Goal: Information Seeking & Learning: Learn about a topic

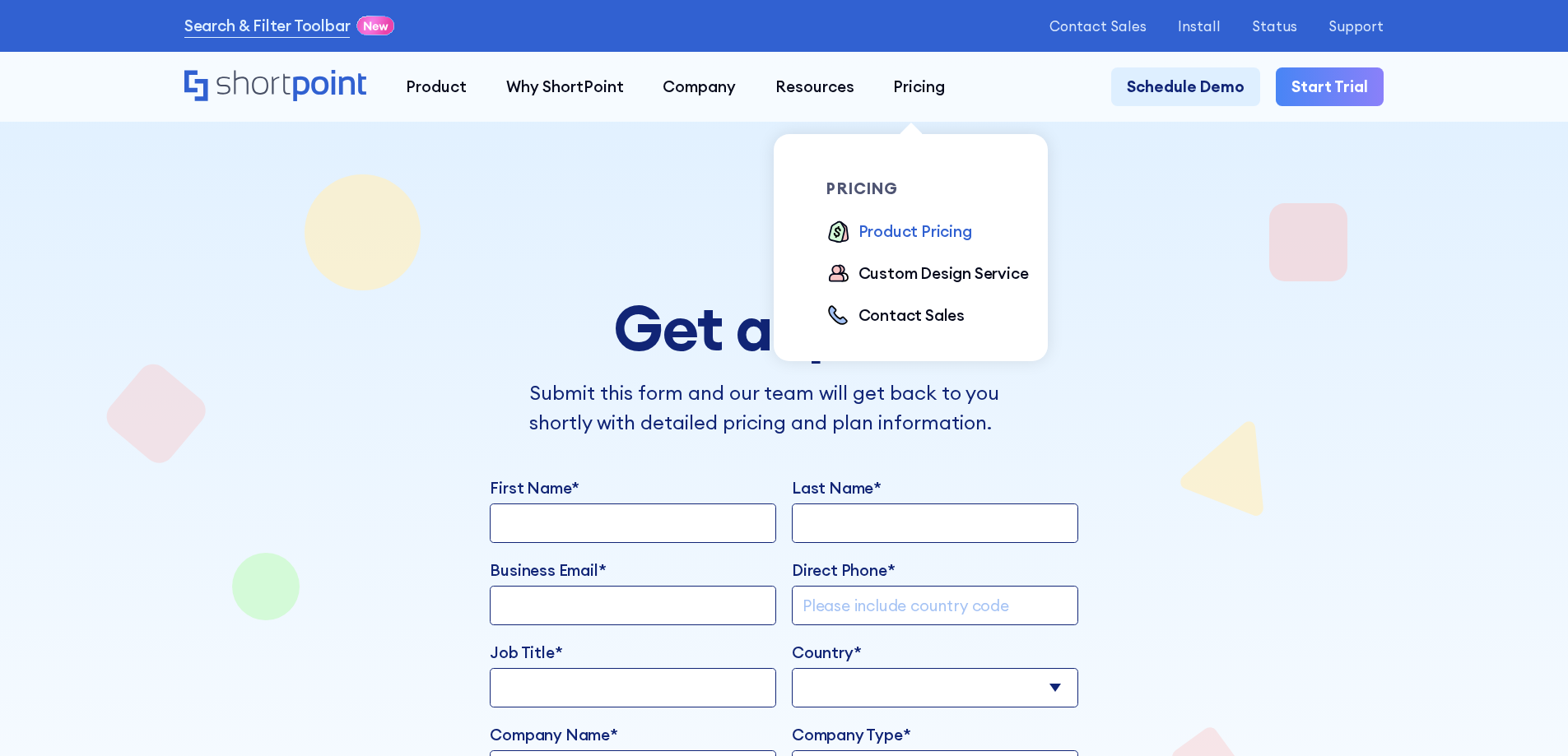
click at [905, 232] on div "Product Pricing" at bounding box center [915, 232] width 113 height 24
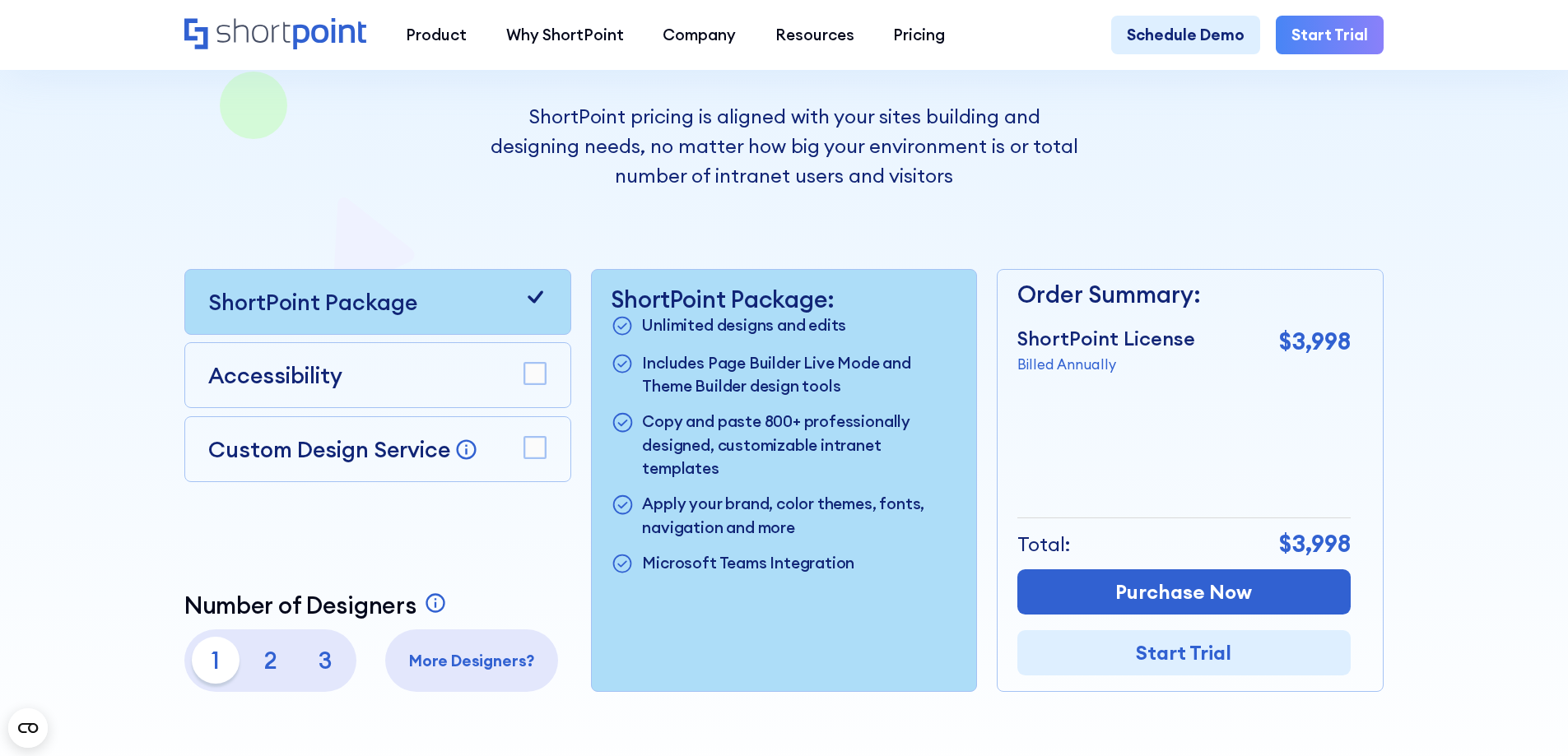
scroll to position [411, 0]
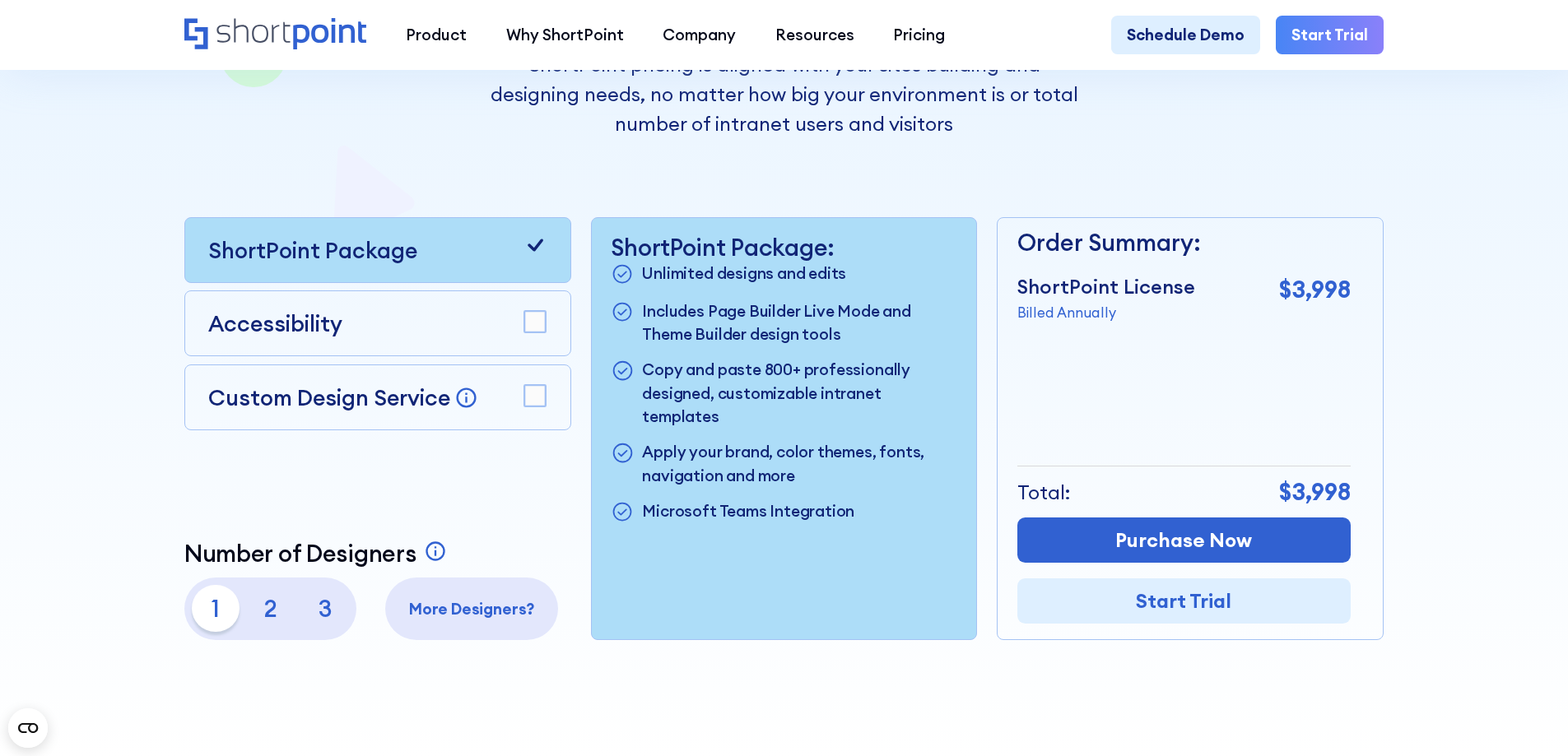
click at [266, 623] on p "2" at bounding box center [270, 608] width 47 height 47
click at [319, 622] on p "3" at bounding box center [325, 608] width 47 height 47
click at [471, 621] on p "More Designers?" at bounding box center [472, 609] width 158 height 24
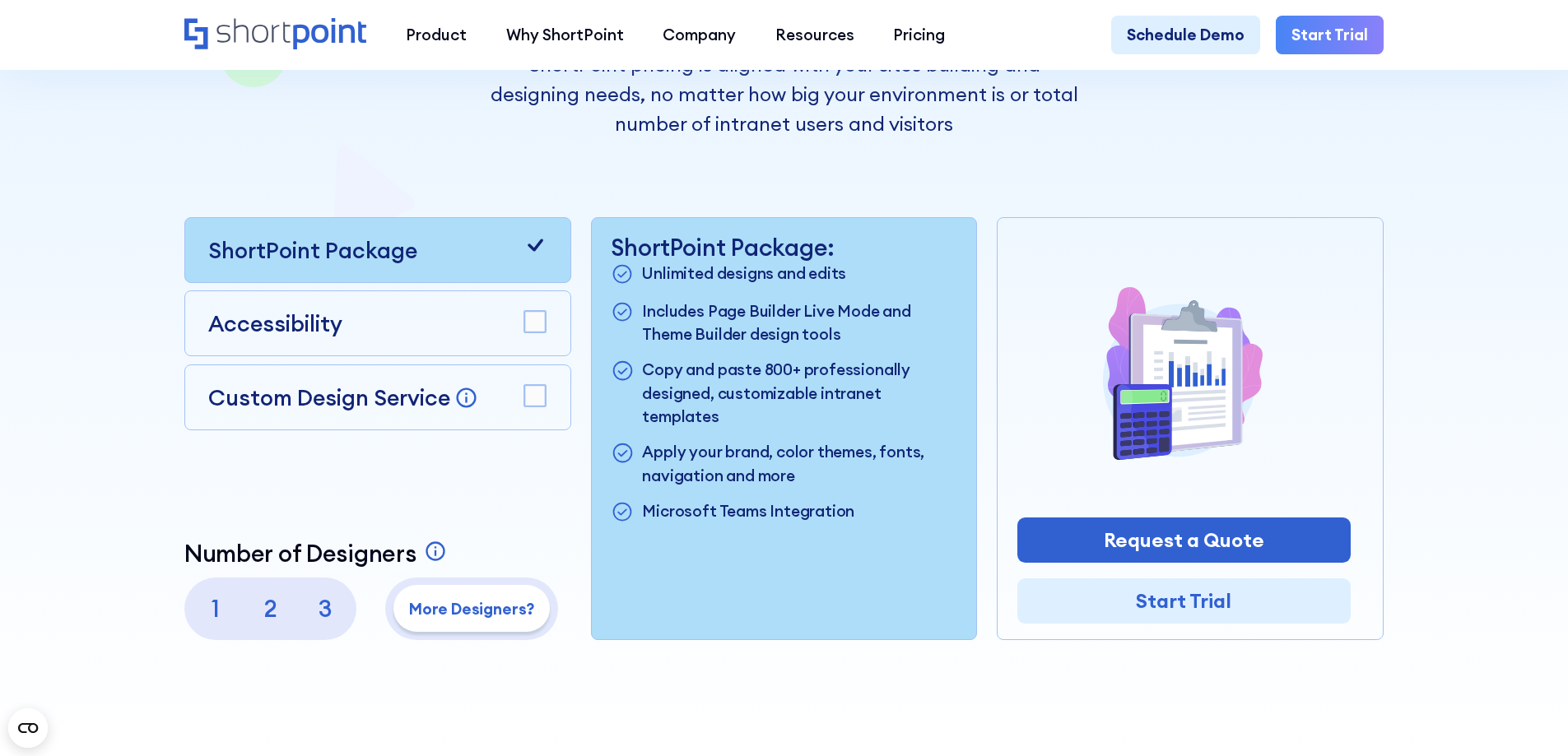
click at [313, 620] on p "3" at bounding box center [325, 608] width 47 height 47
